Goal: Information Seeking & Learning: Learn about a topic

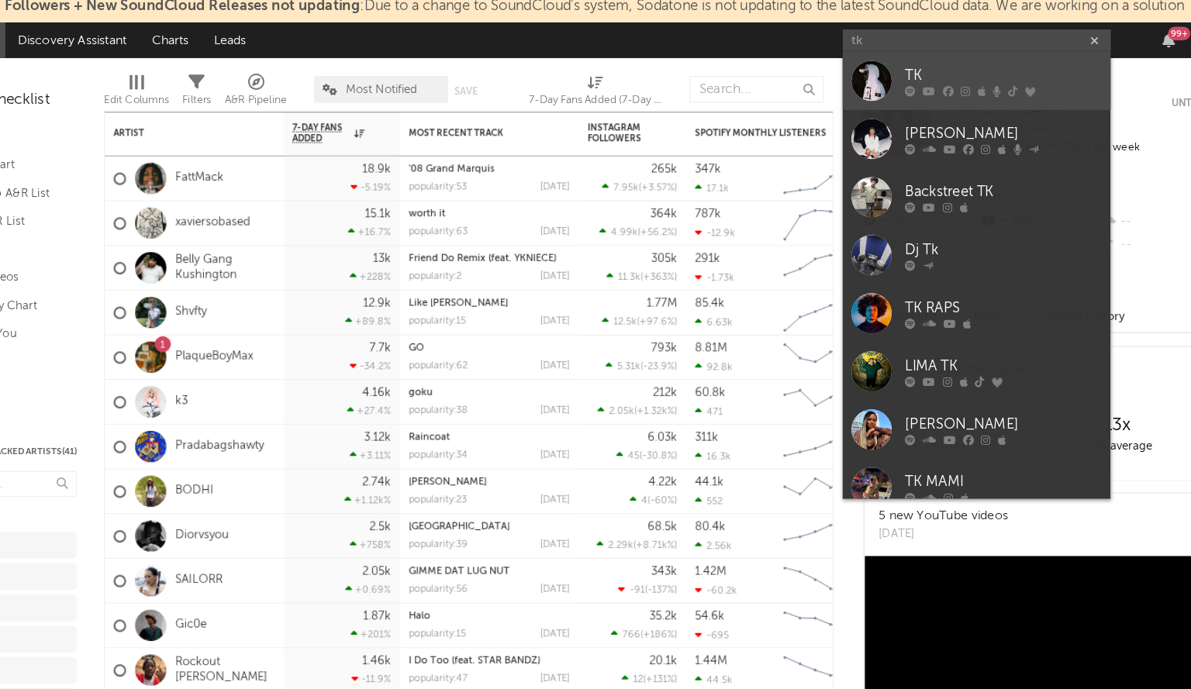
type input "tk"
click at [878, 84] on div at bounding box center [874, 77] width 35 height 35
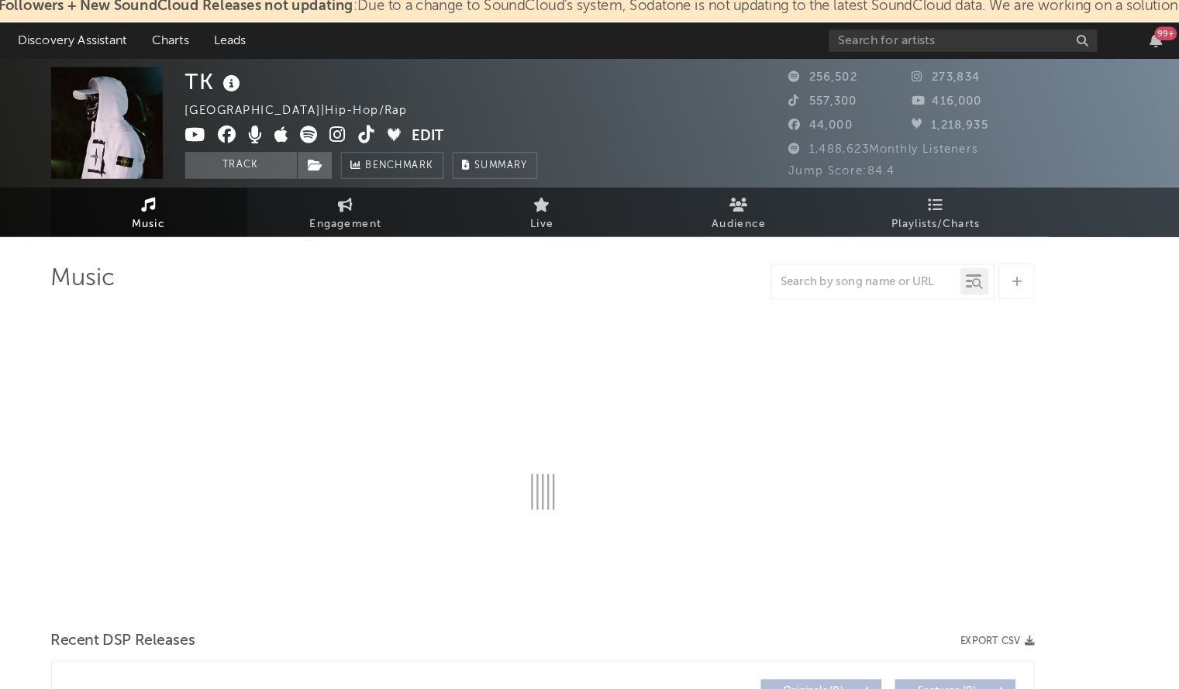
select select "6m"
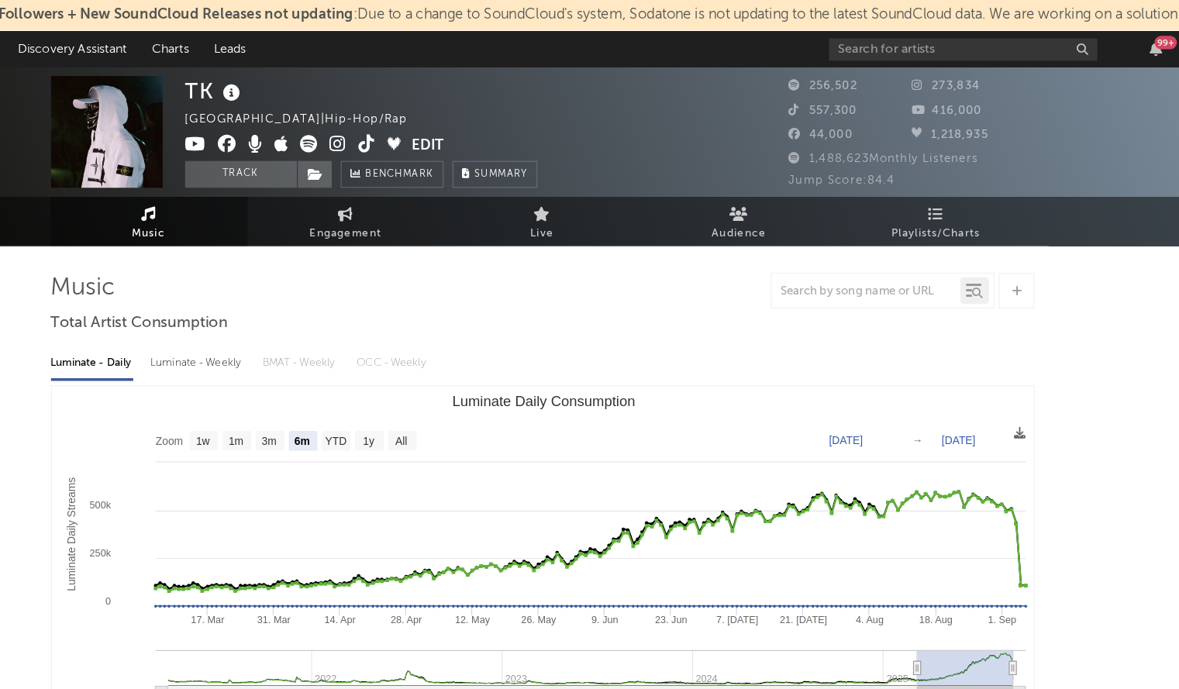
click at [408, 126] on icon at bounding box center [412, 125] width 15 height 16
click at [680, 114] on div "TK France | Hip-Hop/Rap Edit Track Benchmark Summary" at bounding box center [532, 114] width 504 height 97
